Goal: Navigation & Orientation: Find specific page/section

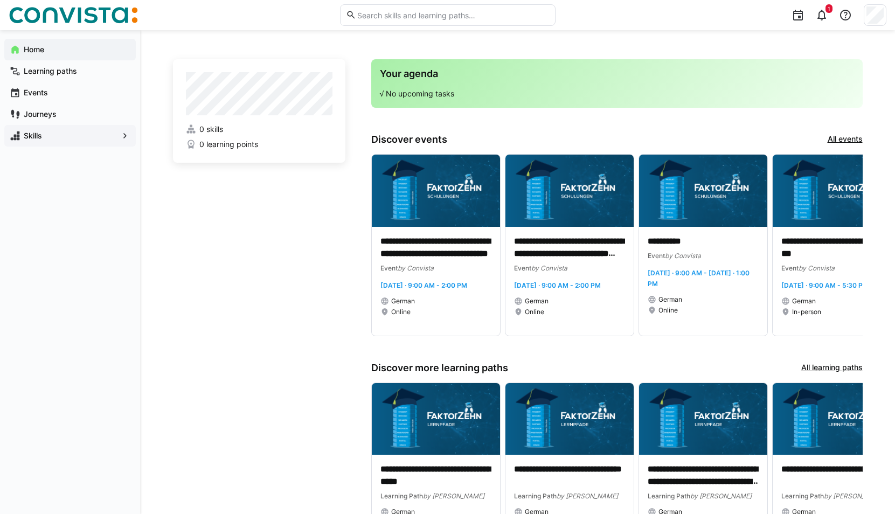
click at [108, 142] on div "Skills" at bounding box center [69, 136] width 131 height 22
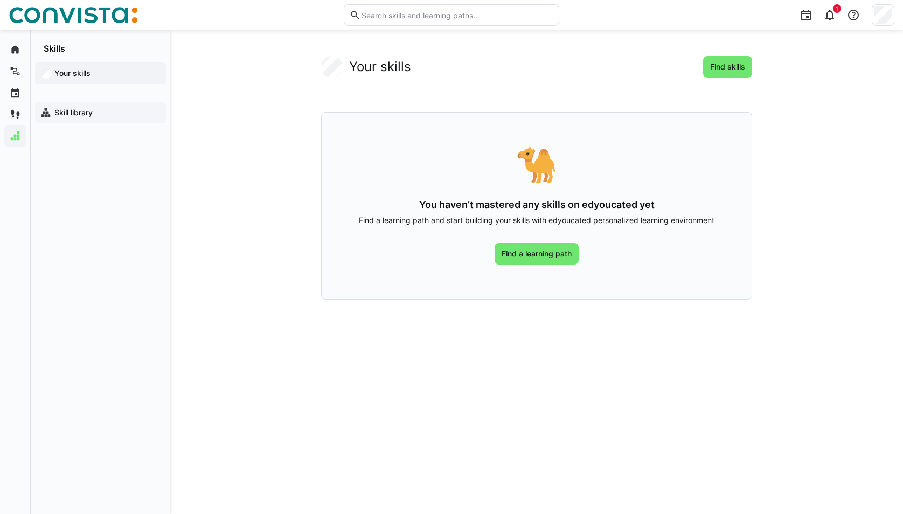
click at [96, 112] on span "Skill library" at bounding box center [107, 112] width 108 height 11
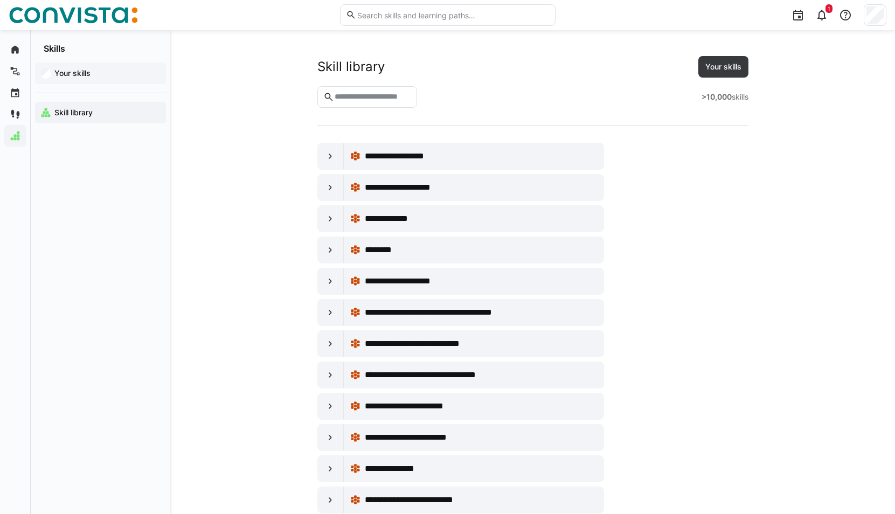
click at [0, 0] on app-navigation-label "Your skills" at bounding box center [0, 0] width 0 height 0
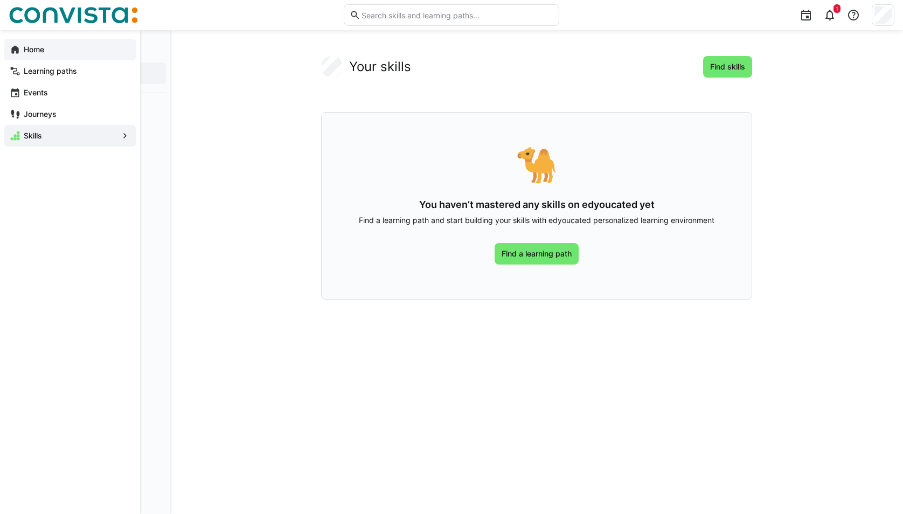
click at [61, 52] on span "Home" at bounding box center [76, 49] width 108 height 11
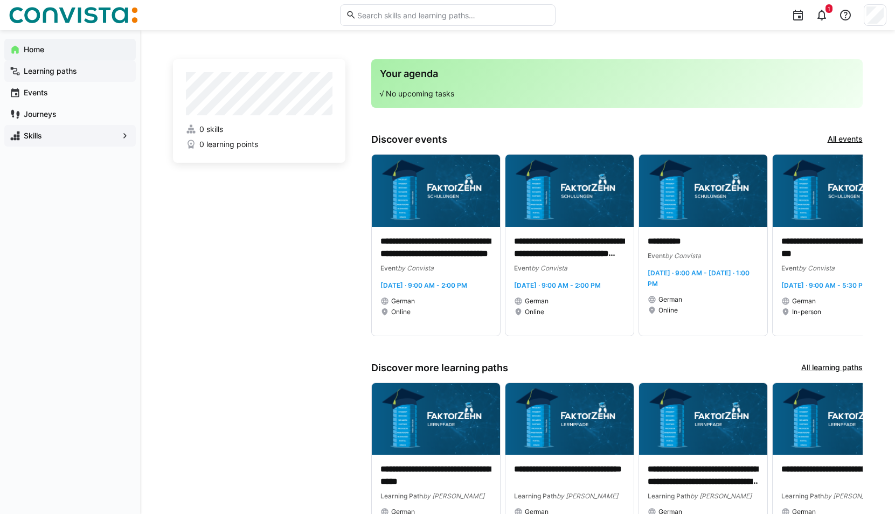
click at [81, 65] on div "Learning paths" at bounding box center [69, 71] width 131 height 22
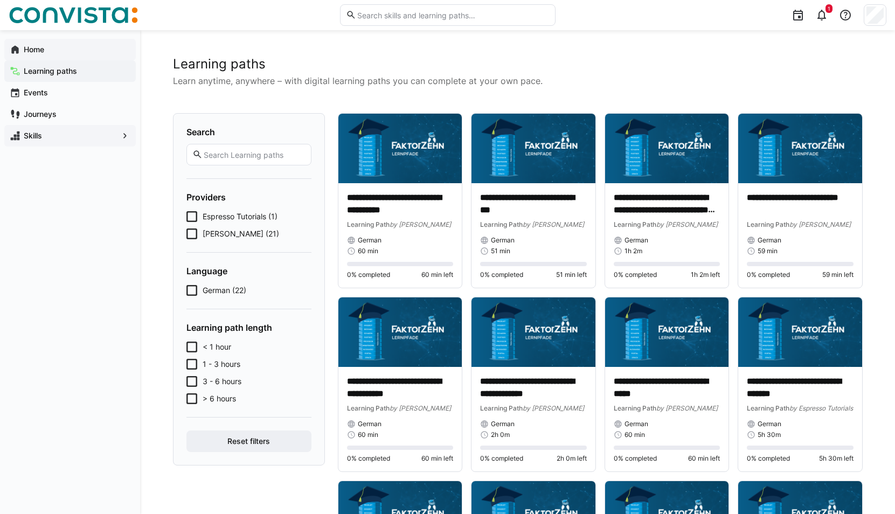
click at [73, 51] on span "Home" at bounding box center [76, 49] width 108 height 11
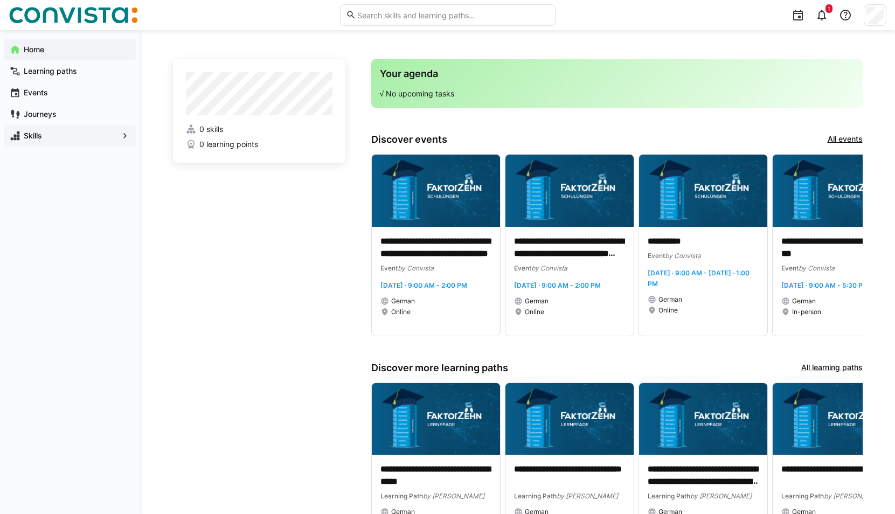
click at [878, 24] on div at bounding box center [874, 15] width 23 height 22
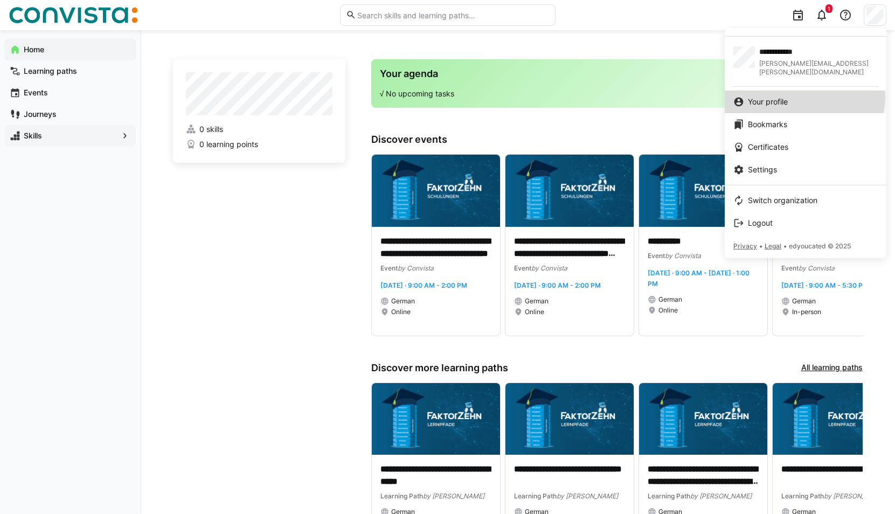
click at [802, 96] on div "Your profile" at bounding box center [805, 101] width 144 height 11
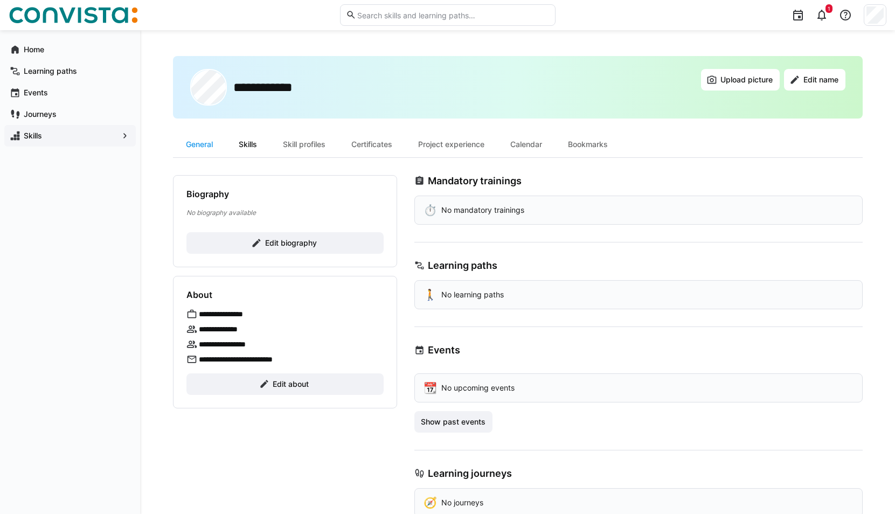
click at [259, 142] on div "Skills" at bounding box center [248, 144] width 44 height 26
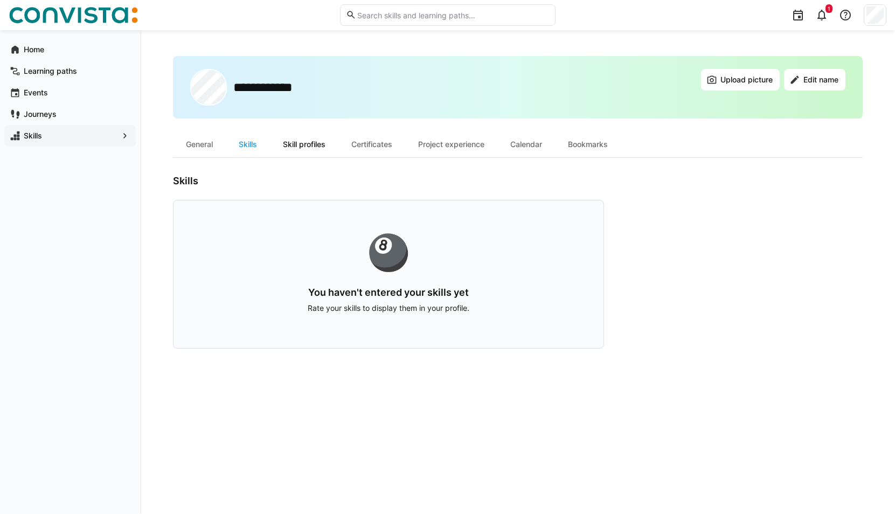
click at [302, 144] on div "Skill profiles" at bounding box center [304, 144] width 68 height 26
click at [373, 144] on div "Certificates" at bounding box center [371, 144] width 67 height 26
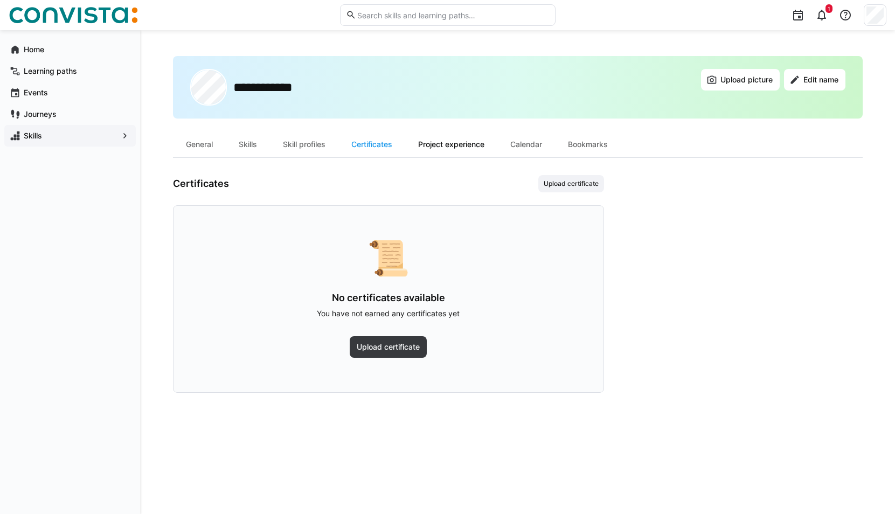
click at [450, 144] on div "Project experience" at bounding box center [451, 144] width 92 height 26
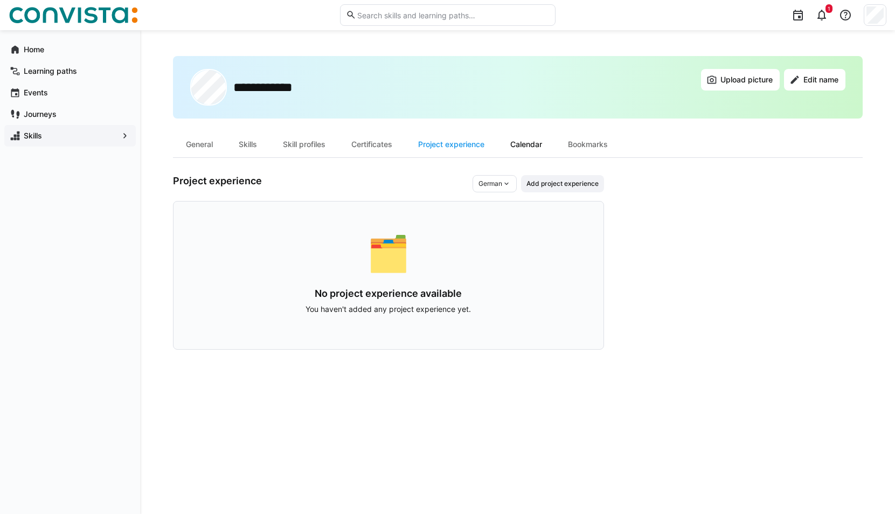
click at [532, 144] on div "Calendar" at bounding box center [526, 144] width 58 height 26
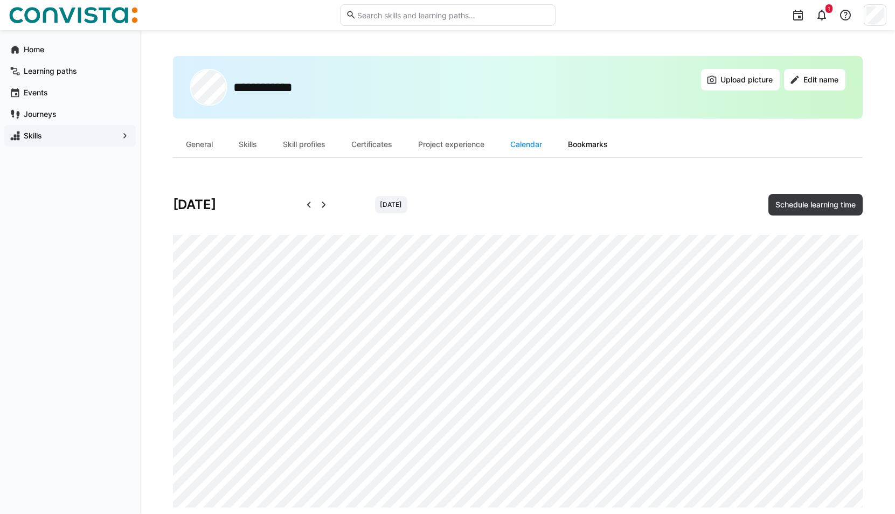
click at [613, 143] on div "Bookmarks" at bounding box center [588, 144] width 66 height 26
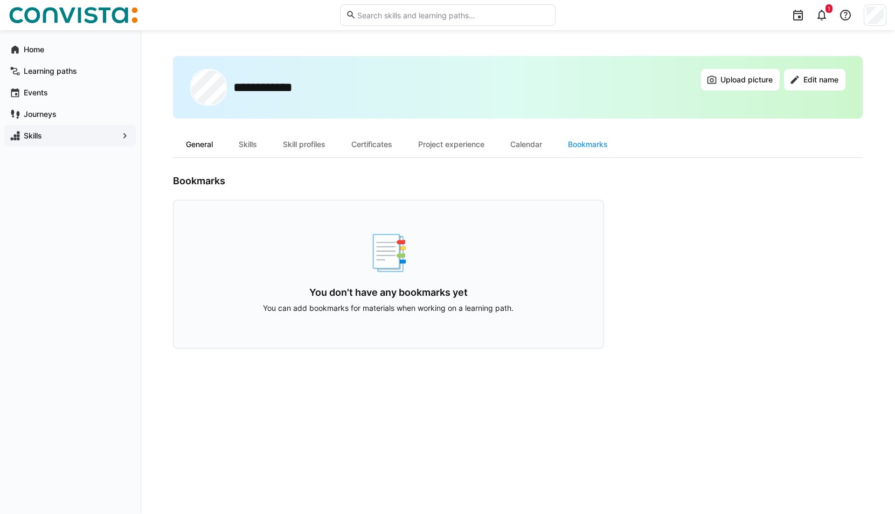
click at [198, 151] on div "General" at bounding box center [199, 144] width 53 height 26
